Goal: Task Accomplishment & Management: Complete application form

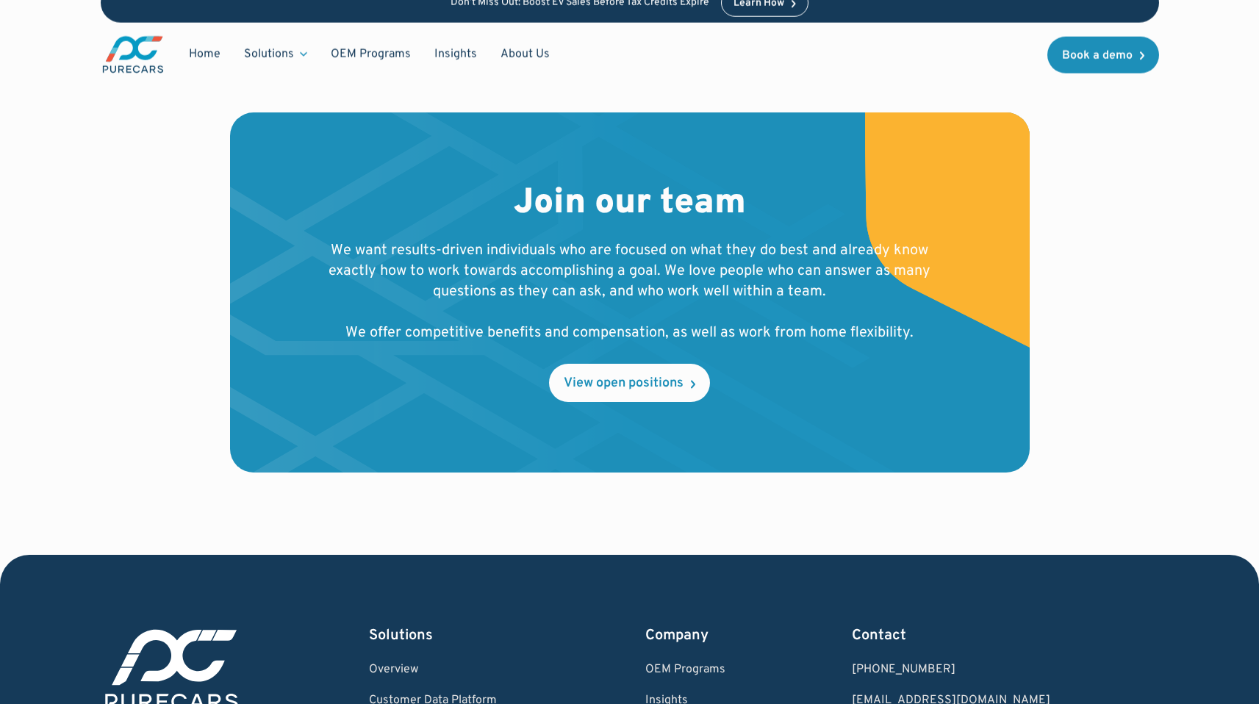
scroll to position [1688, 0]
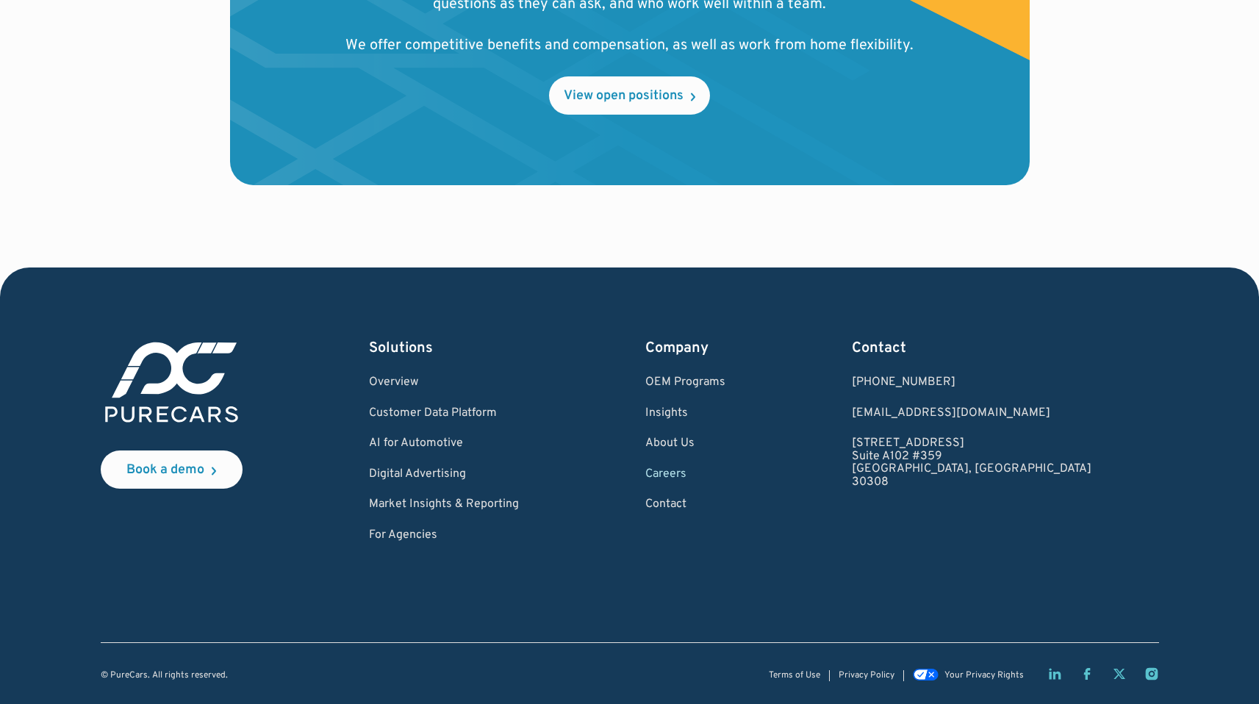
click at [725, 474] on link "Careers" at bounding box center [685, 474] width 80 height 13
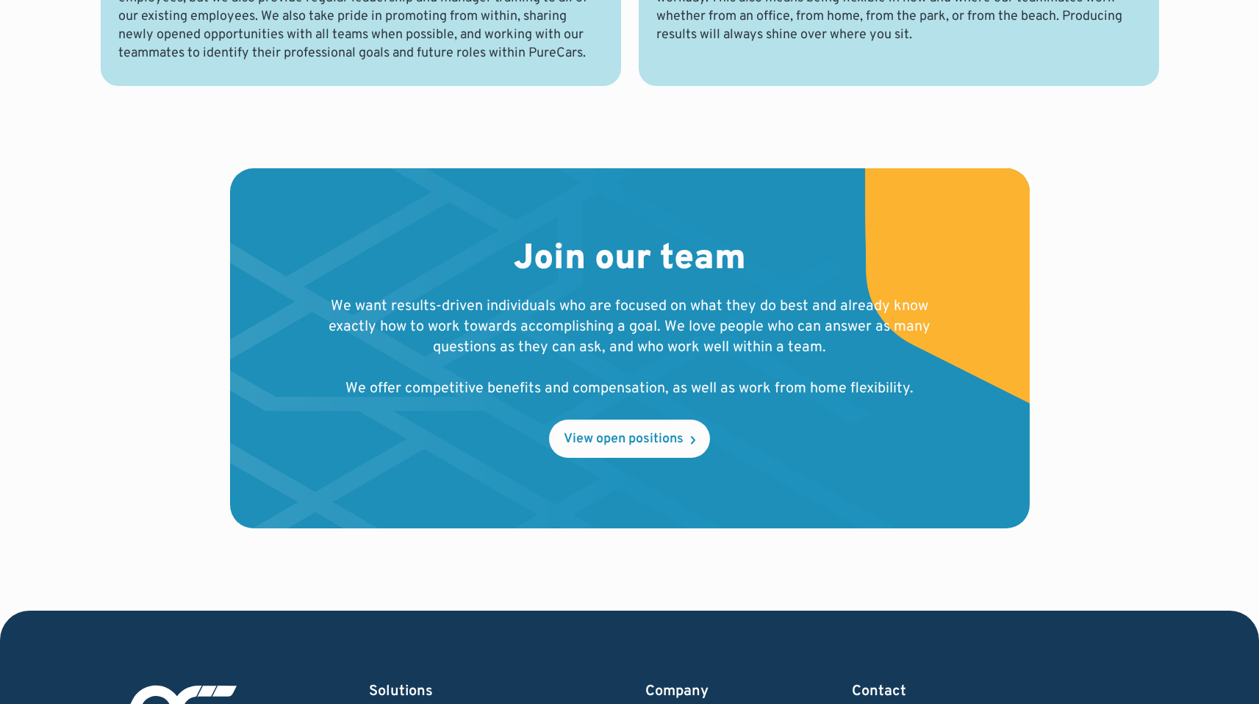
scroll to position [1346, 0]
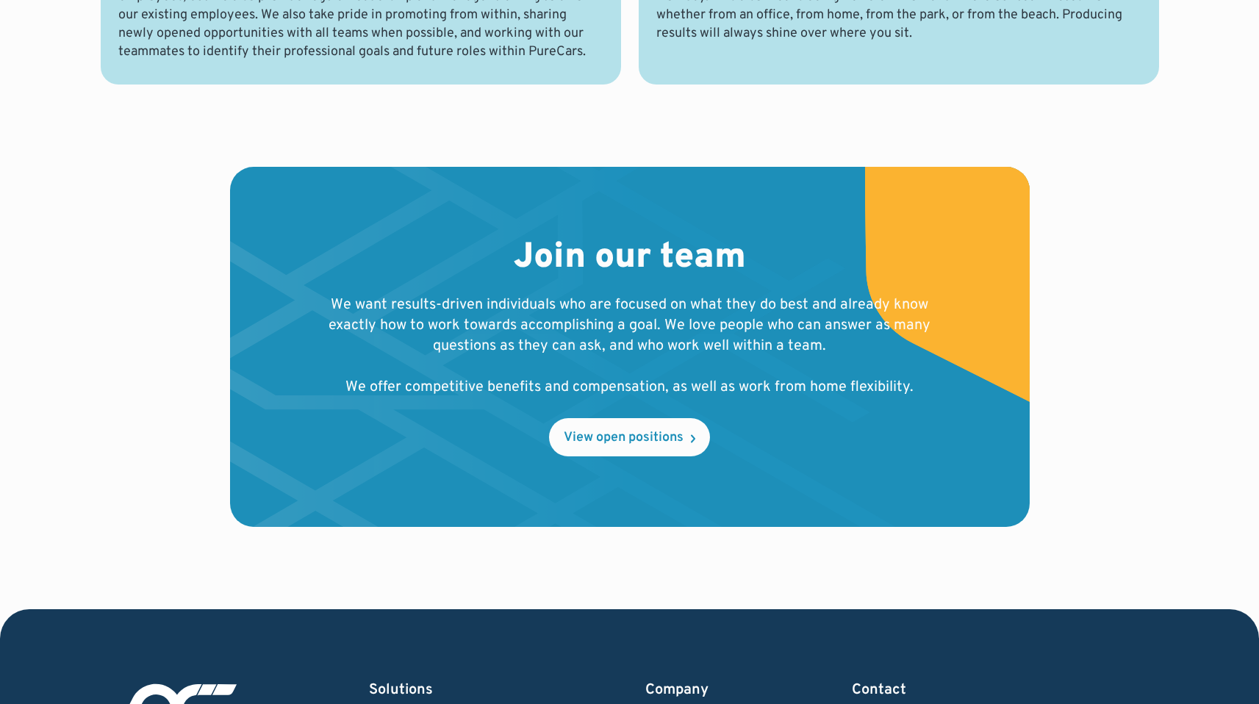
click at [722, 432] on div "Join our team We want results-driven individuals who are focused on what they d…" at bounding box center [629, 346] width 611 height 219
click at [673, 438] on div "View open positions" at bounding box center [624, 437] width 120 height 13
